Goal: Navigation & Orientation: Find specific page/section

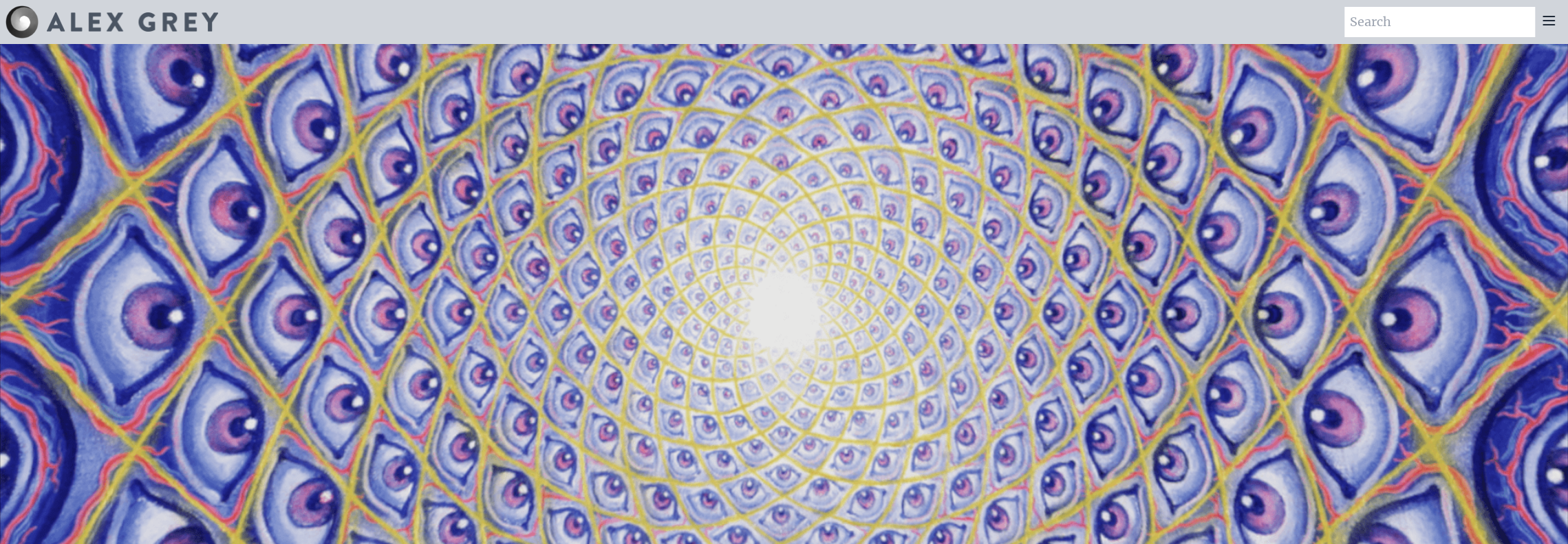
click at [1558, 19] on div at bounding box center [1548, 21] width 27 height 30
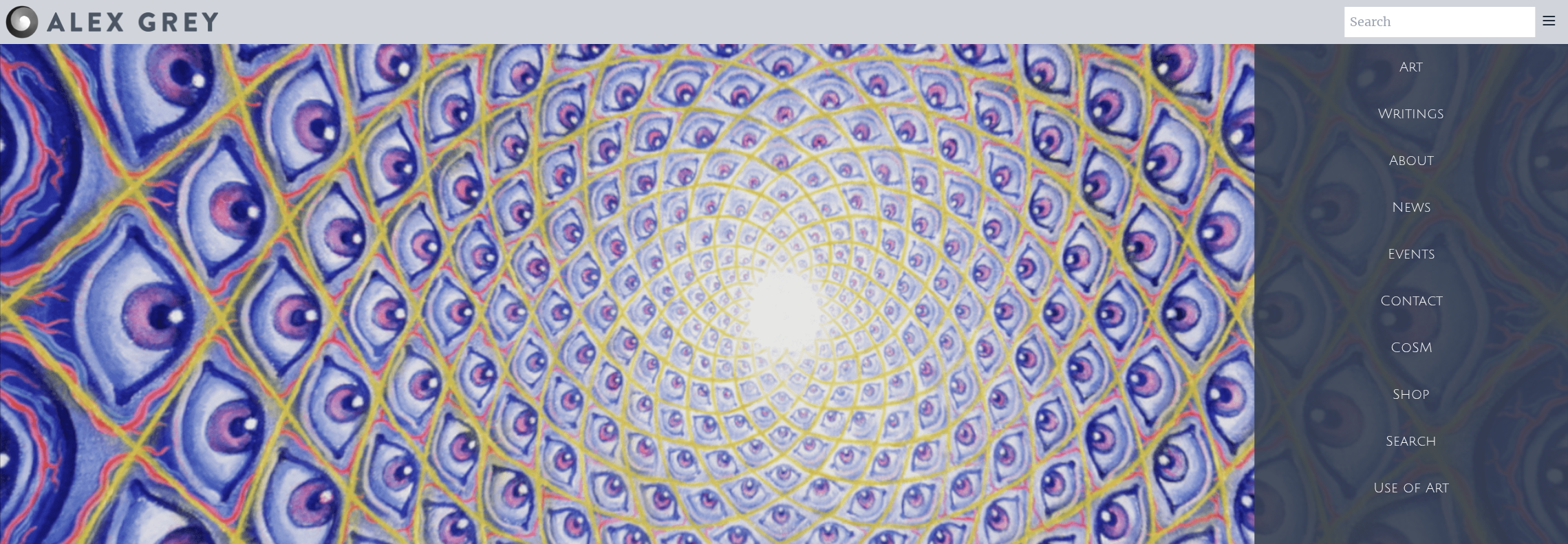
click at [1422, 73] on div "Art" at bounding box center [1411, 68] width 313 height 47
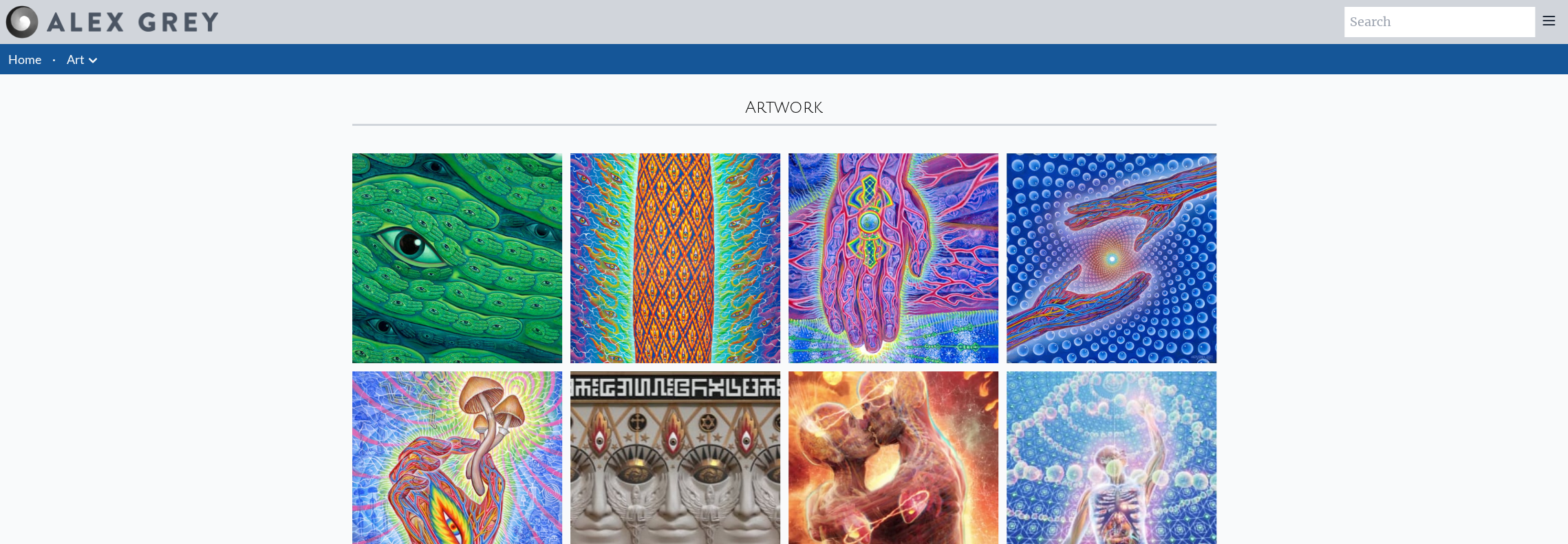
click at [1548, 20] on icon at bounding box center [1548, 20] width 11 height 8
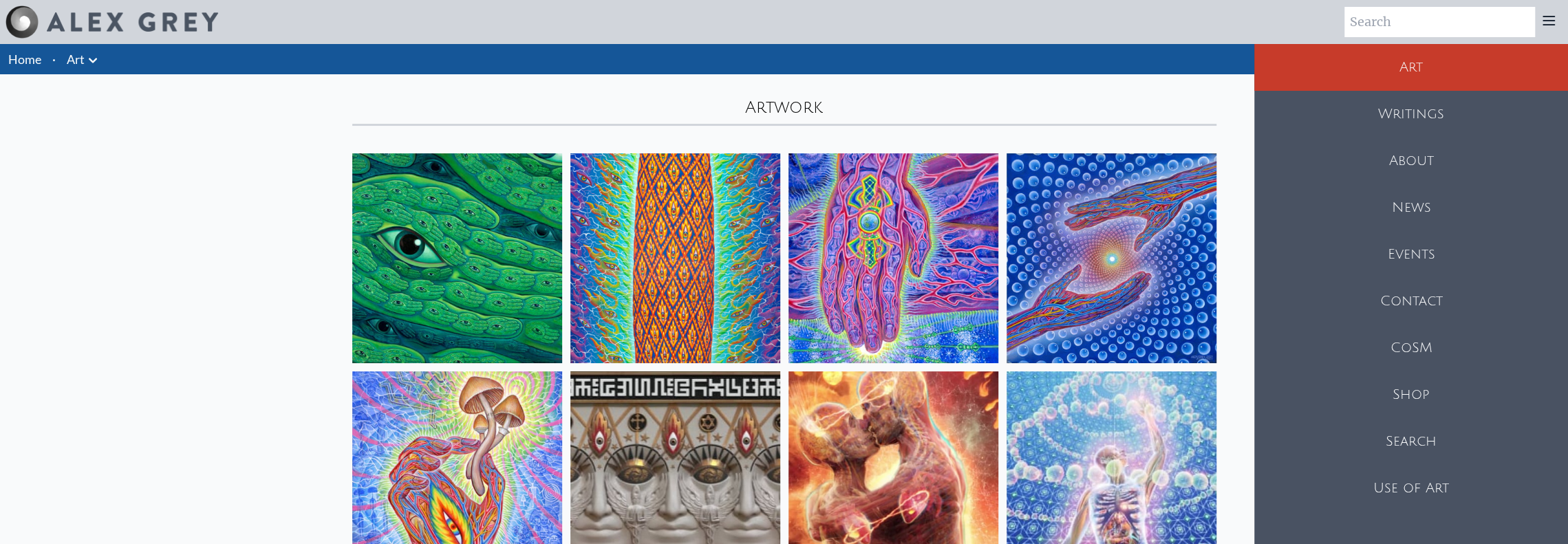
click at [1404, 382] on div "Shop" at bounding box center [1411, 395] width 313 height 47
